Goal: Use online tool/utility: Utilize a website feature to perform a specific function

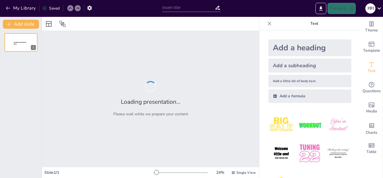
type input "Matriz PEYEA: Evaluación y Propuestas Estratégicas para Eros Boutique"
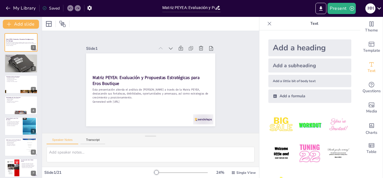
checkbox input "true"
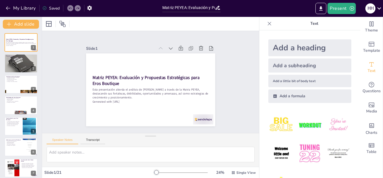
checkbox input "true"
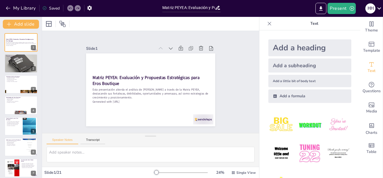
checkbox input "true"
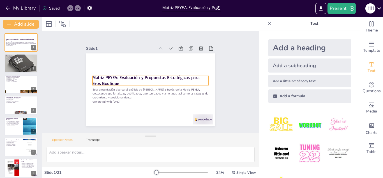
checkbox input "true"
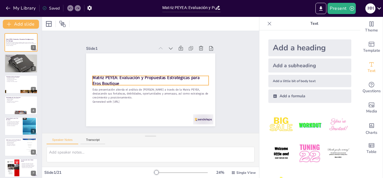
checkbox input "true"
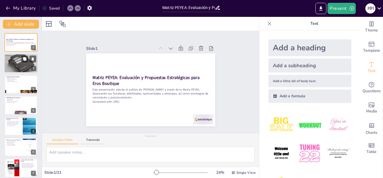
checkbox input "true"
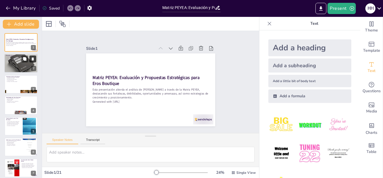
checkbox input "true"
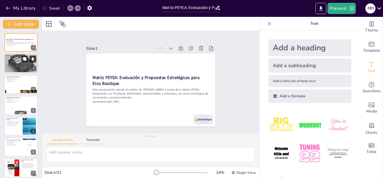
click at [29, 59] on button at bounding box center [32, 59] width 7 height 7
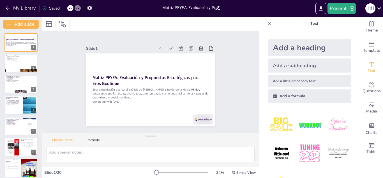
checkbox input "true"
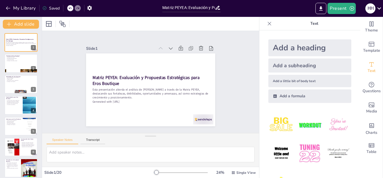
checkbox input "true"
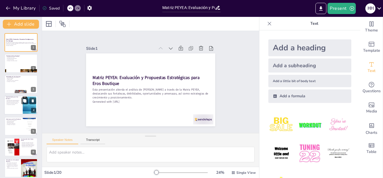
checkbox input "true"
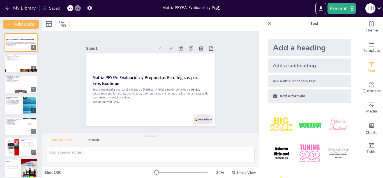
checkbox input "true"
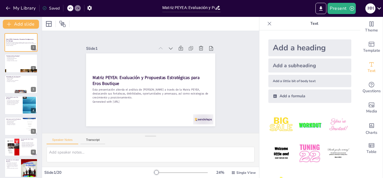
checkbox input "true"
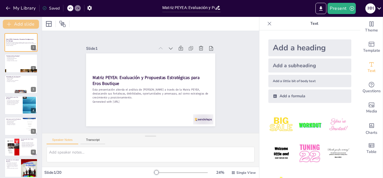
checkbox input "true"
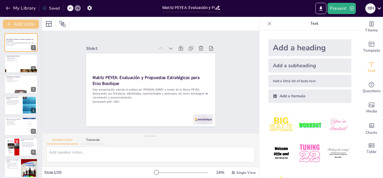
checkbox input "true"
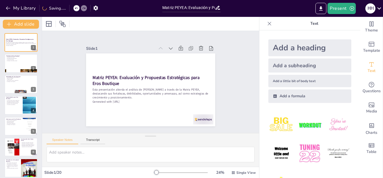
click at [76, 7] on icon at bounding box center [76, 7] width 3 height 3
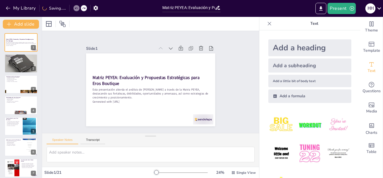
checkbox input "true"
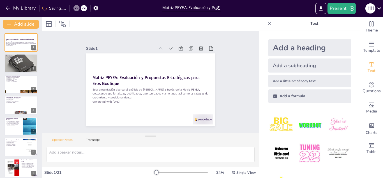
checkbox input "true"
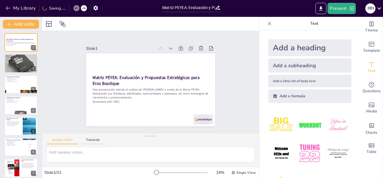
checkbox input "true"
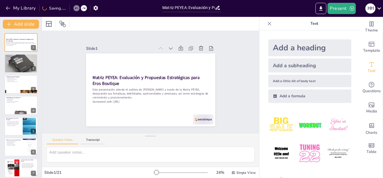
checkbox input "true"
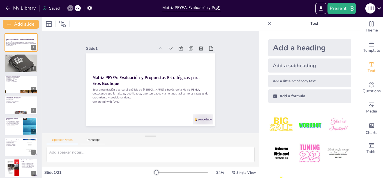
checkbox input "true"
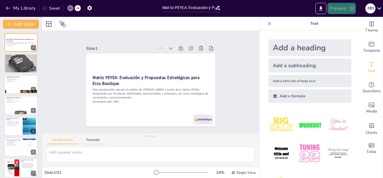
click at [340, 9] on button "Present" at bounding box center [342, 8] width 28 height 11
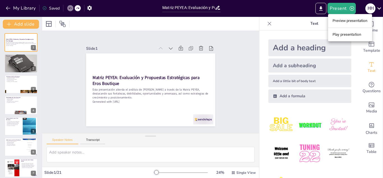
click at [344, 33] on li "Play presentation" at bounding box center [350, 34] width 44 height 9
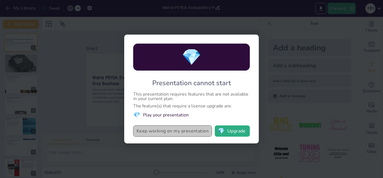
click at [171, 132] on button "Keep working on my presentation" at bounding box center [172, 130] width 79 height 11
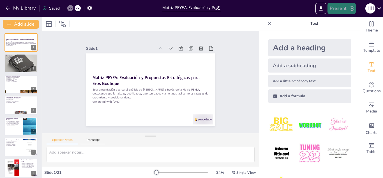
click at [352, 7] on icon "button" at bounding box center [352, 9] width 6 height 6
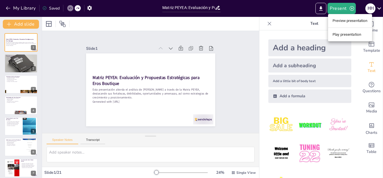
click at [351, 21] on li "Preview presentation" at bounding box center [350, 20] width 44 height 9
